Goal: Task Accomplishment & Management: Use online tool/utility

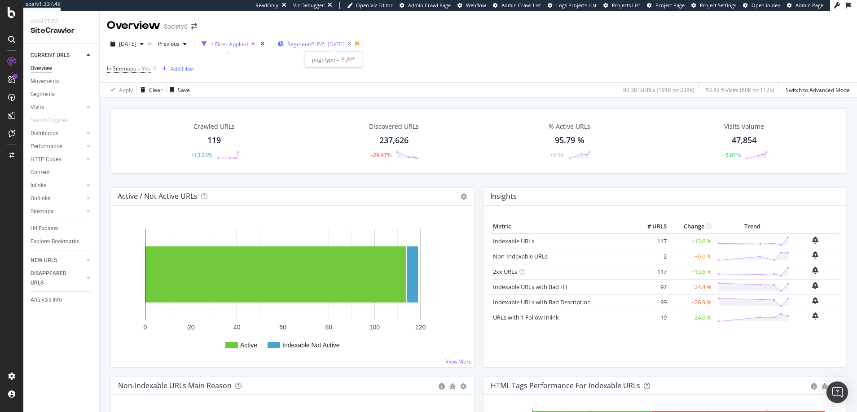
click at [311, 44] on span "Segment: PLP/*" at bounding box center [306, 44] width 38 height 8
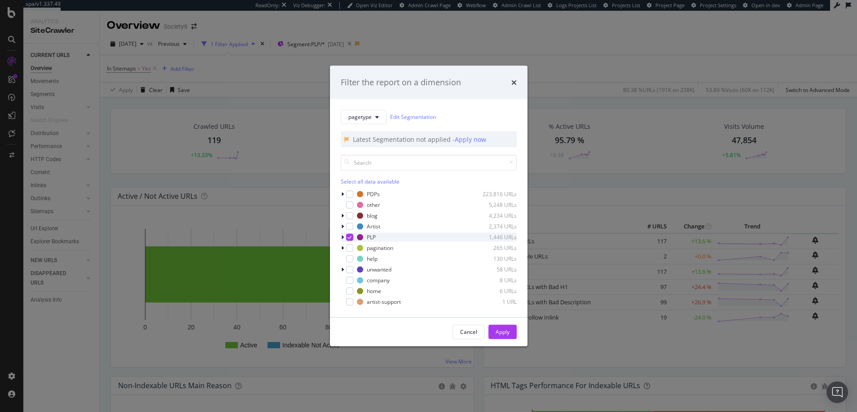
click at [349, 236] on icon "modal" at bounding box center [349, 237] width 4 height 4
click at [351, 193] on div "modal" at bounding box center [349, 193] width 7 height 7
click at [499, 332] on div "Apply" at bounding box center [503, 332] width 14 height 8
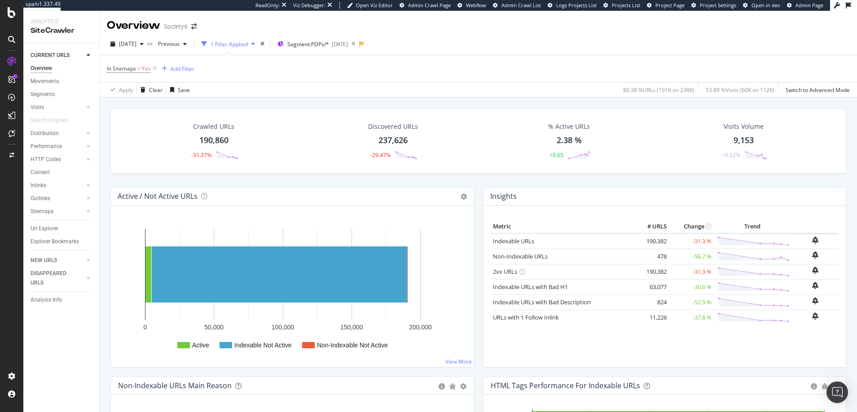
click at [209, 99] on div "Crawled URLs 190,860 -31.37% Discovered URLs 237,626 -29.47% % Active URLs 2.38…" at bounding box center [478, 297] width 757 height 401
click at [136, 43] on span "[DATE]" at bounding box center [128, 44] width 18 height 8
click at [142, 74] on div "[DATE]" at bounding box center [144, 76] width 48 height 8
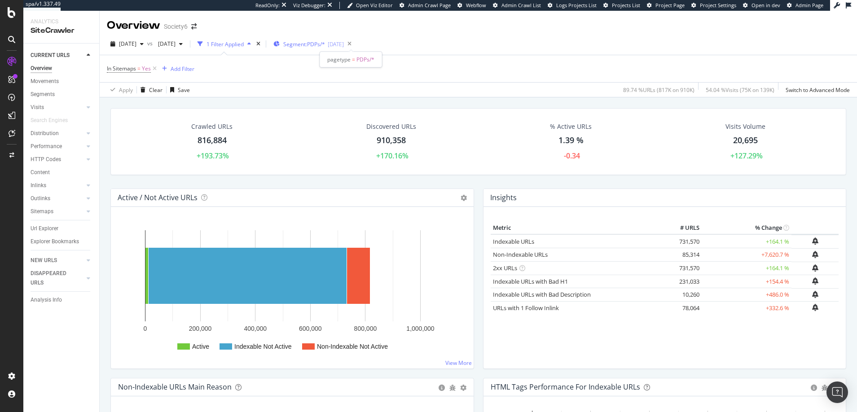
click at [325, 43] on span "Segment: PDPs/*" at bounding box center [304, 44] width 42 height 8
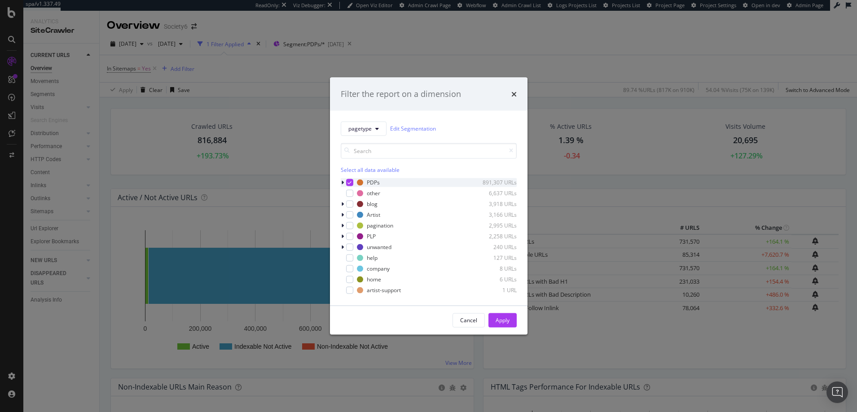
click at [349, 181] on icon "modal" at bounding box center [349, 182] width 4 height 4
click at [349, 237] on div "modal" at bounding box center [349, 236] width 7 height 7
click at [504, 318] on div "Apply" at bounding box center [503, 320] width 14 height 8
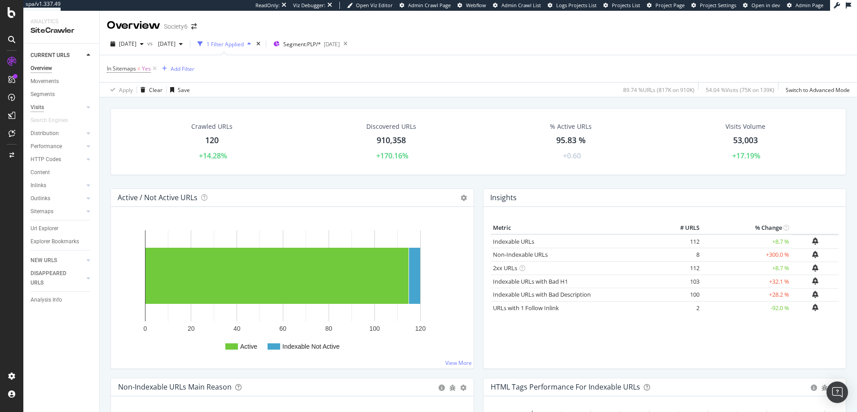
click at [36, 106] on div "Visits" at bounding box center [37, 107] width 13 height 9
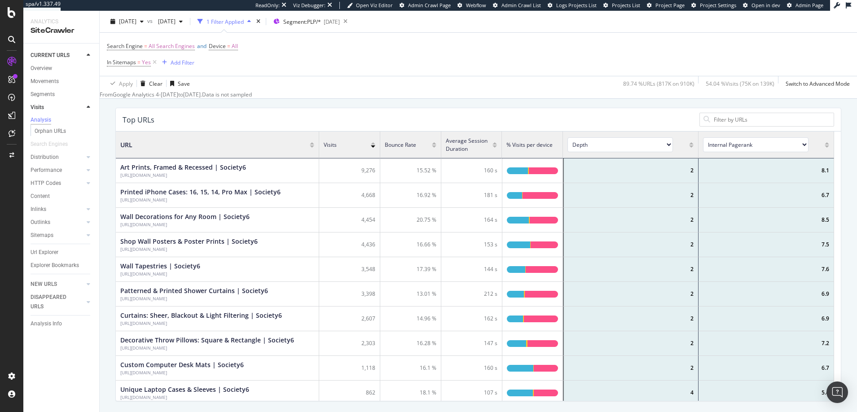
scroll to position [166, 0]
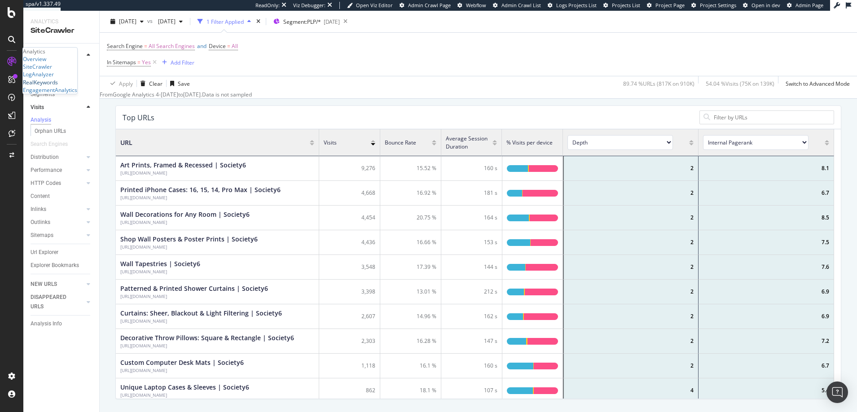
click at [55, 86] on div "RealKeywords" at bounding box center [40, 83] width 35 height 8
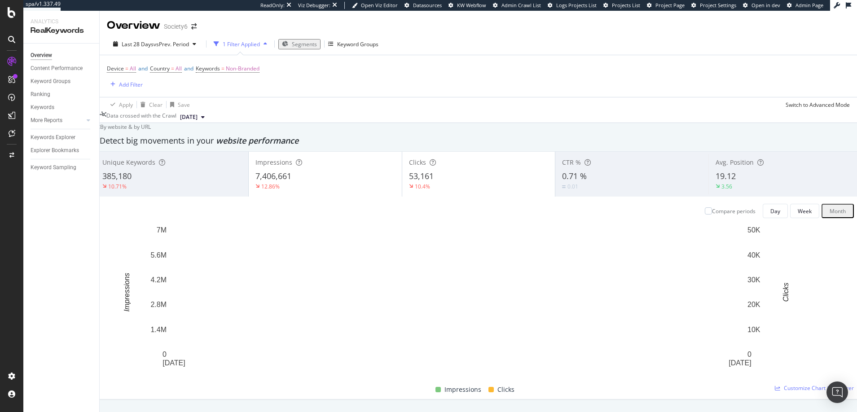
scroll to position [1085, 0]
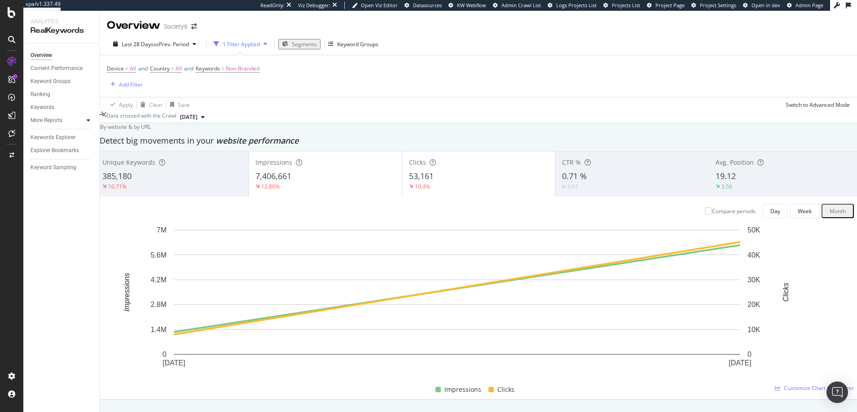
click at [88, 120] on icon at bounding box center [89, 120] width 4 height 5
click at [60, 94] on div "EngagementAnalytics" at bounding box center [50, 90] width 54 height 8
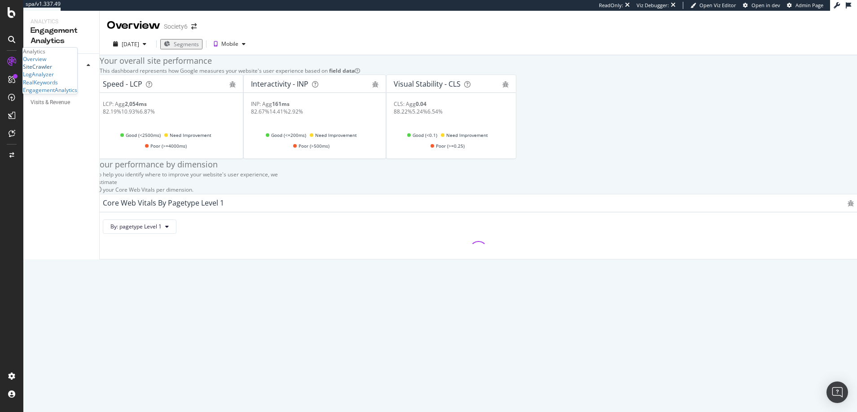
click at [49, 70] on div "SiteCrawler" at bounding box center [37, 67] width 29 height 8
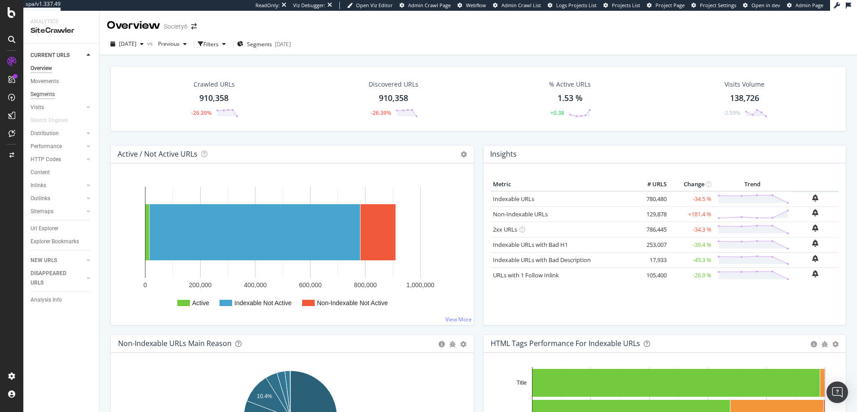
click at [41, 94] on div "Segments" at bounding box center [43, 94] width 24 height 9
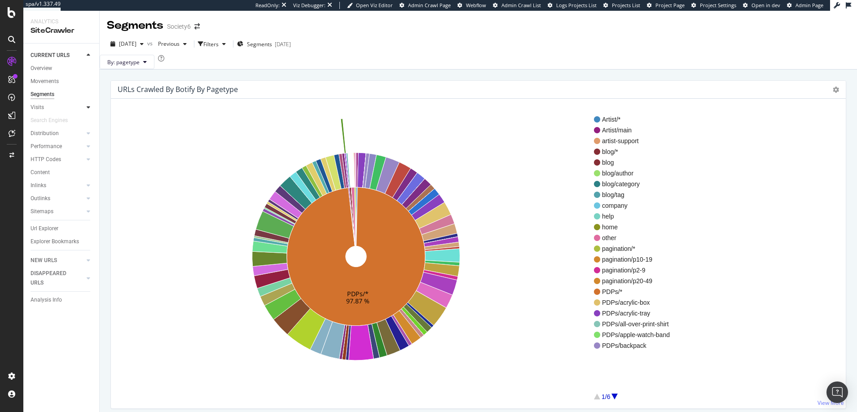
click at [89, 105] on icon at bounding box center [89, 107] width 4 height 5
click at [42, 119] on div "Analysis" at bounding box center [45, 120] width 21 height 9
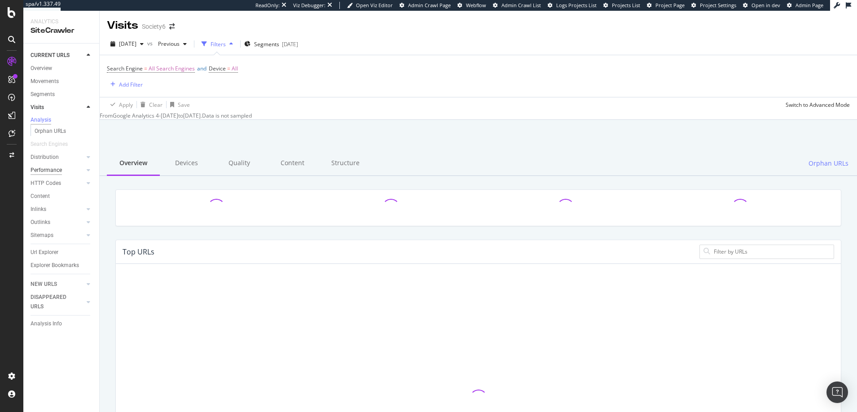
click at [43, 172] on div "Performance" at bounding box center [46, 170] width 31 height 9
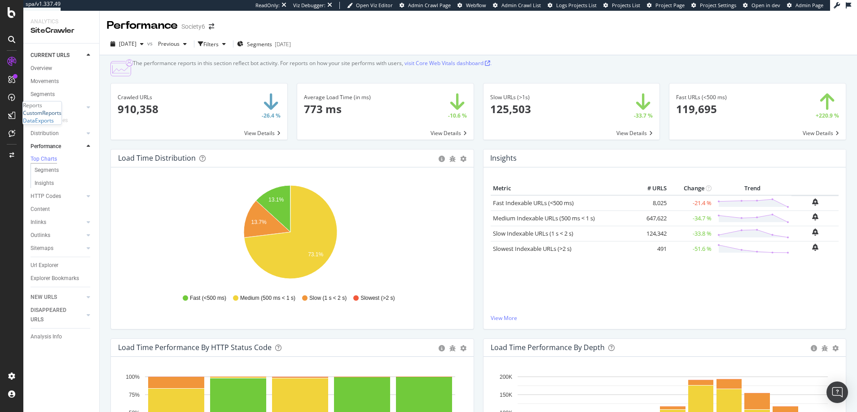
click at [48, 117] on div "CustomReports" at bounding box center [42, 113] width 39 height 8
